Goal: Information Seeking & Learning: Learn about a topic

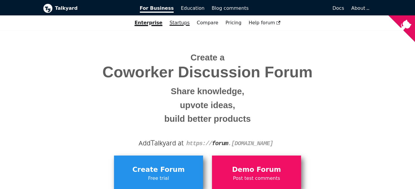
click at [186, 22] on link "Startups" at bounding box center [179, 23] width 27 height 10
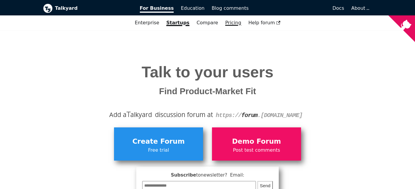
click at [225, 25] on link "Pricing" at bounding box center [233, 23] width 23 height 10
